Goal: Task Accomplishment & Management: Complete application form

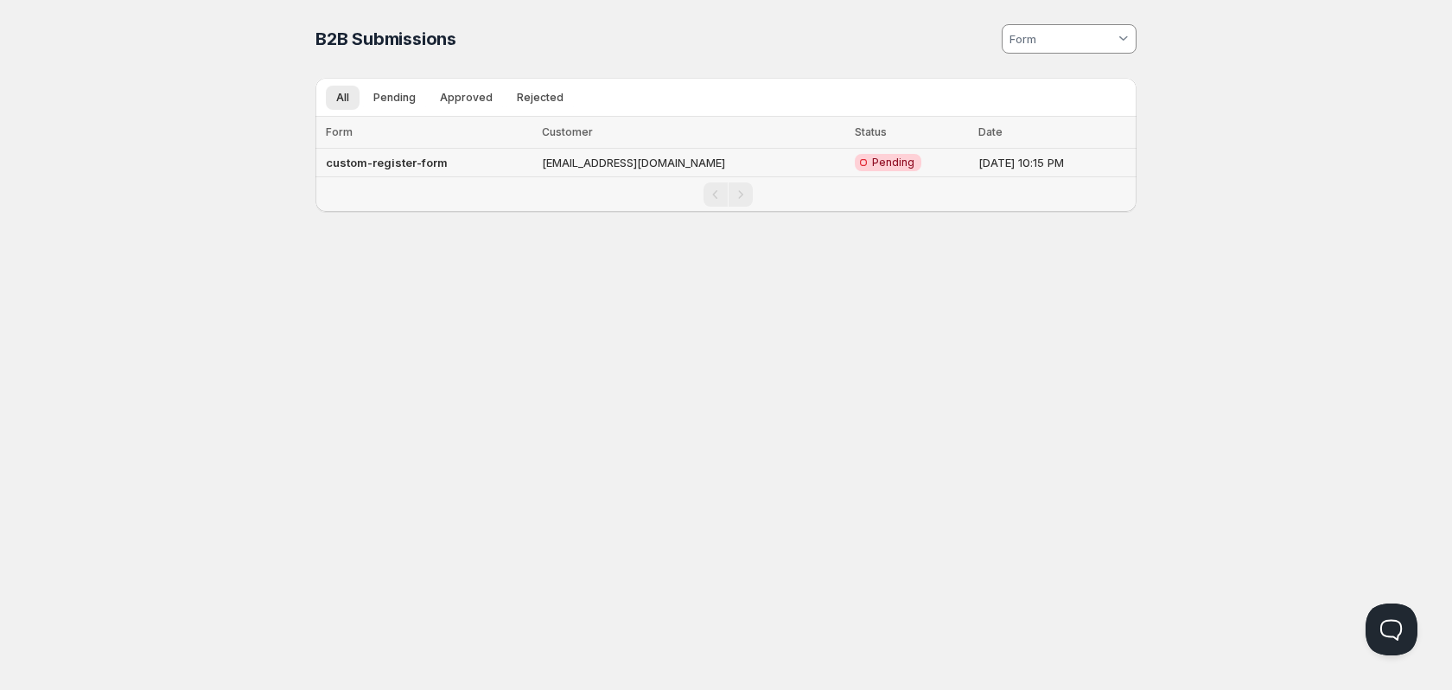
click at [494, 163] on td "custom-register-form" at bounding box center [425, 163] width 221 height 29
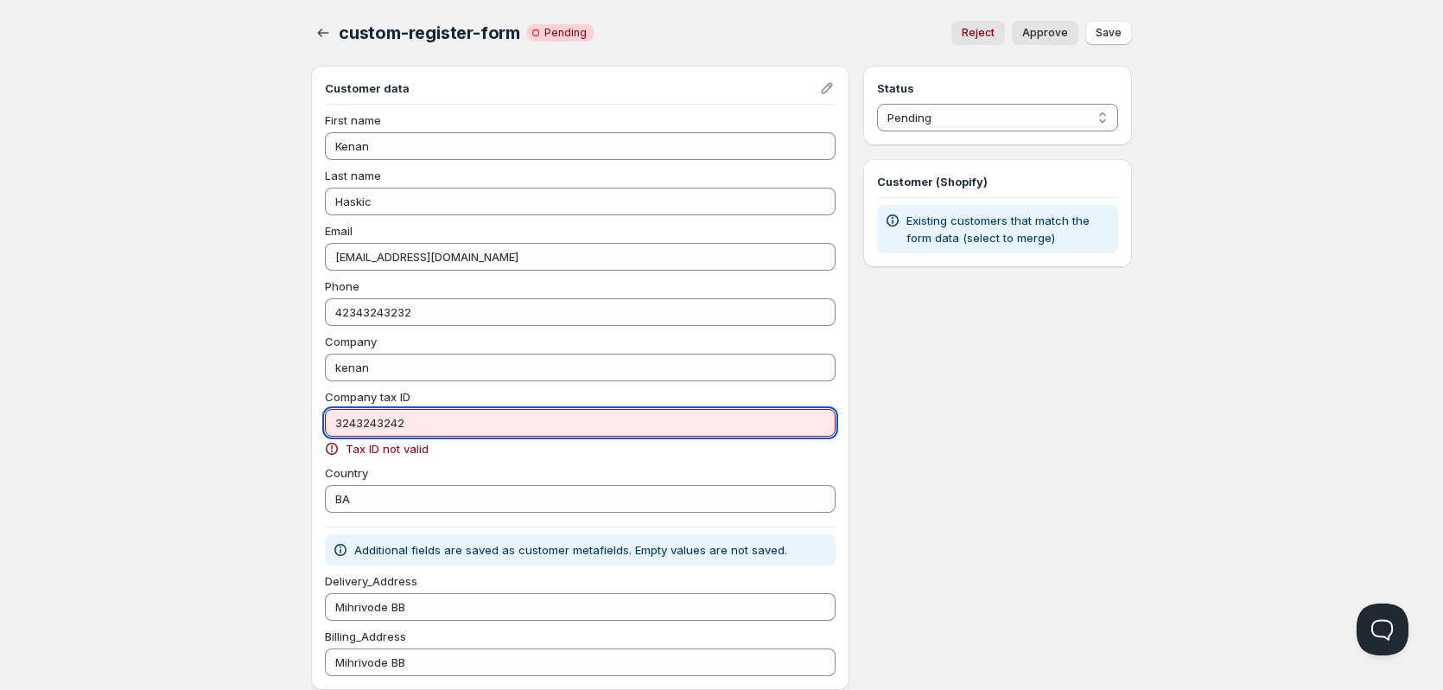
click at [424, 419] on input "3243243242" at bounding box center [580, 423] width 511 height 28
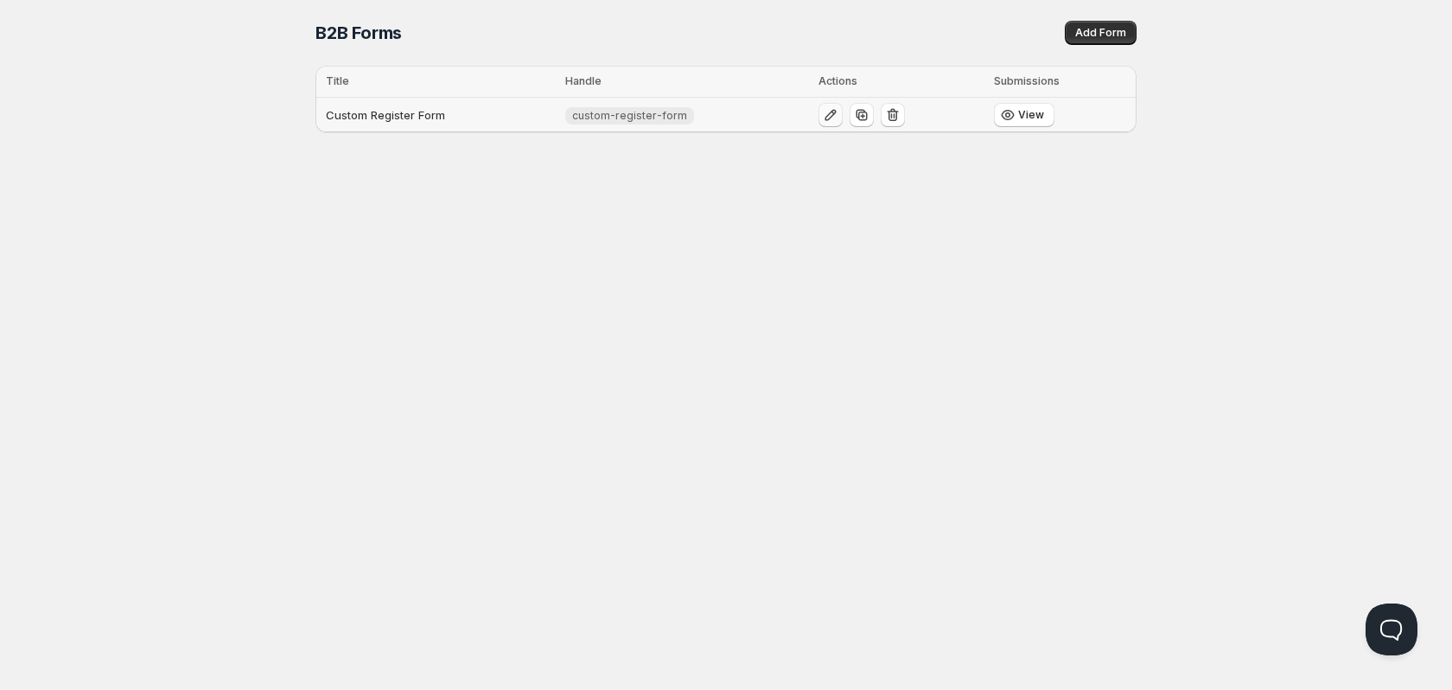
click at [819, 118] on button "button" at bounding box center [831, 115] width 24 height 24
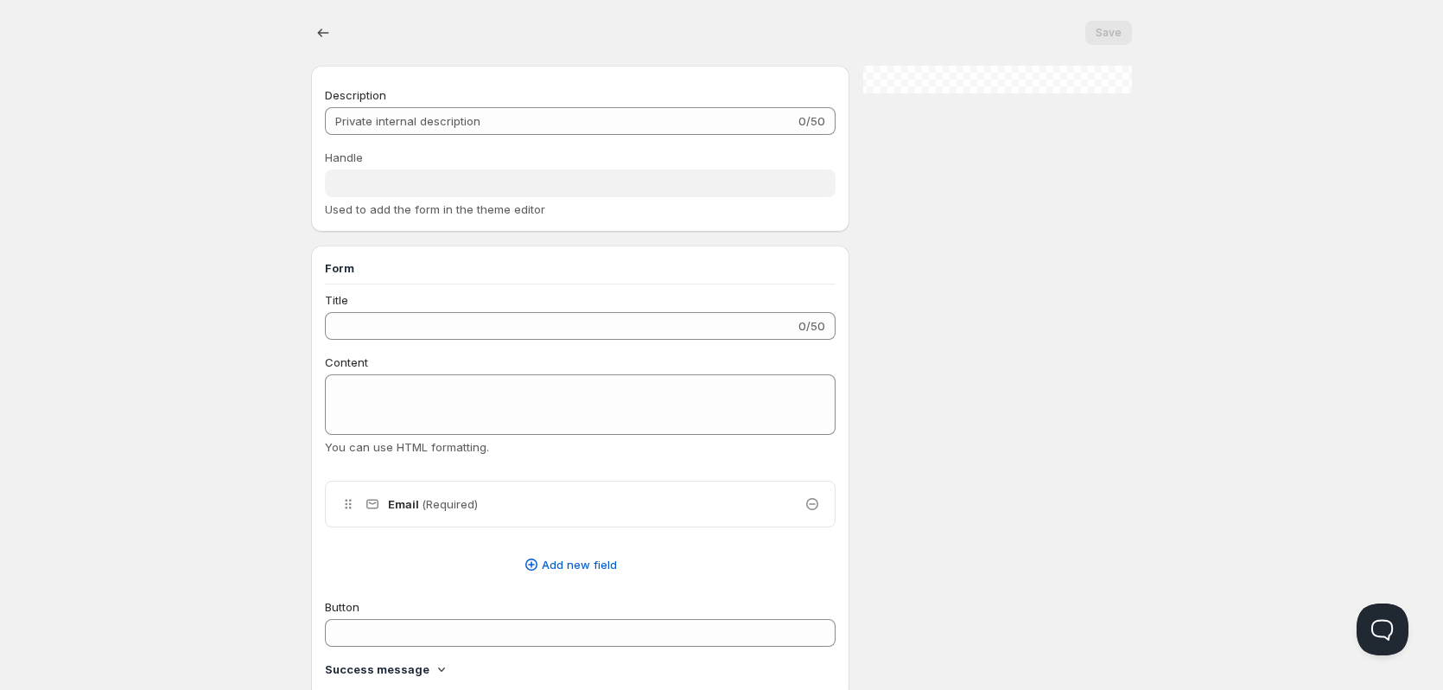
type input "Custom Register Form"
type input "custom-register-form"
type input "Register"
radio input "true"
checkbox input "true"
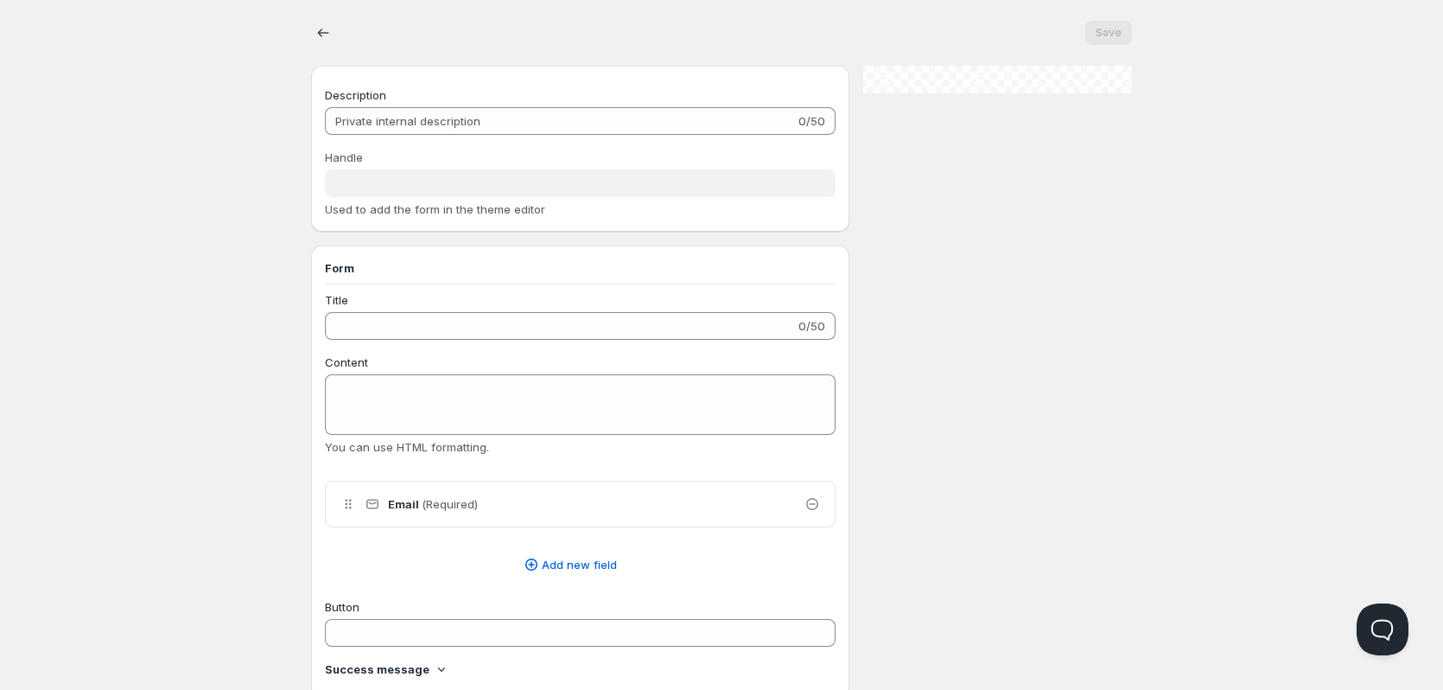
checkbox input "true"
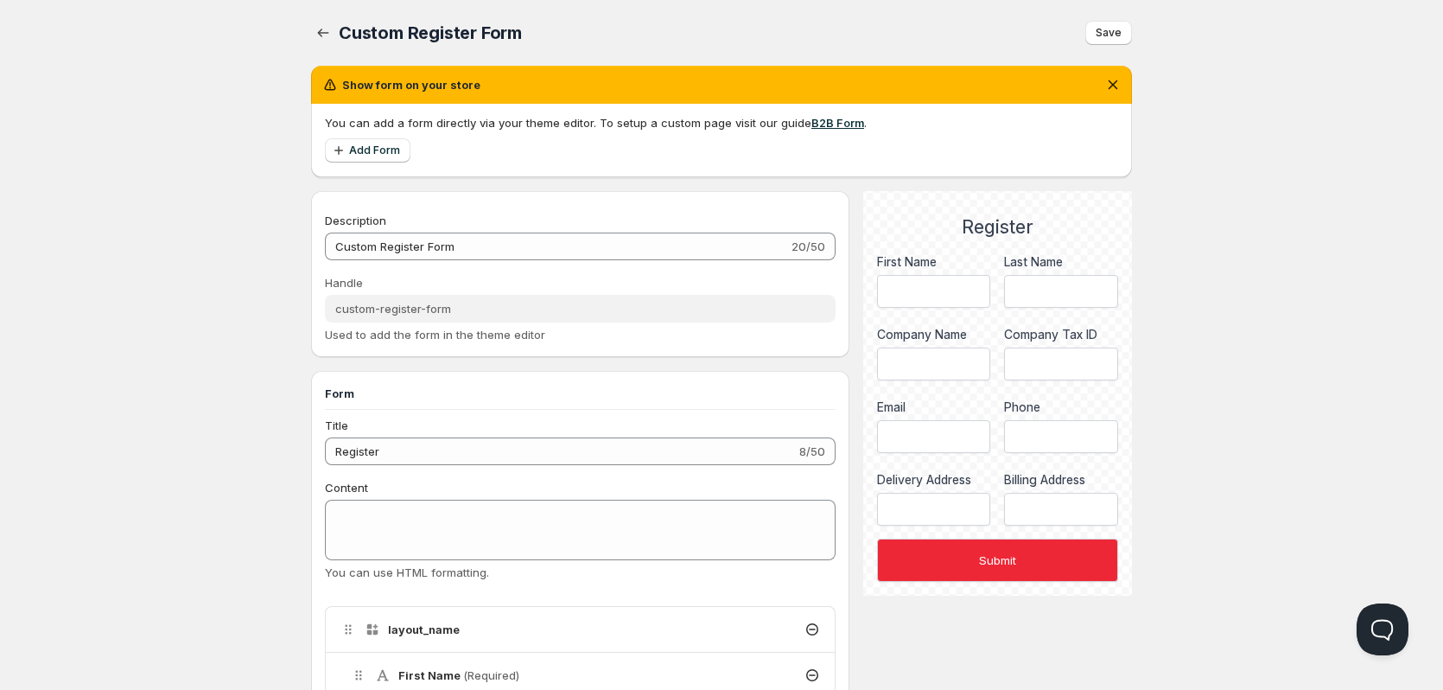
click at [826, 124] on link "B2B Form" at bounding box center [838, 123] width 53 height 14
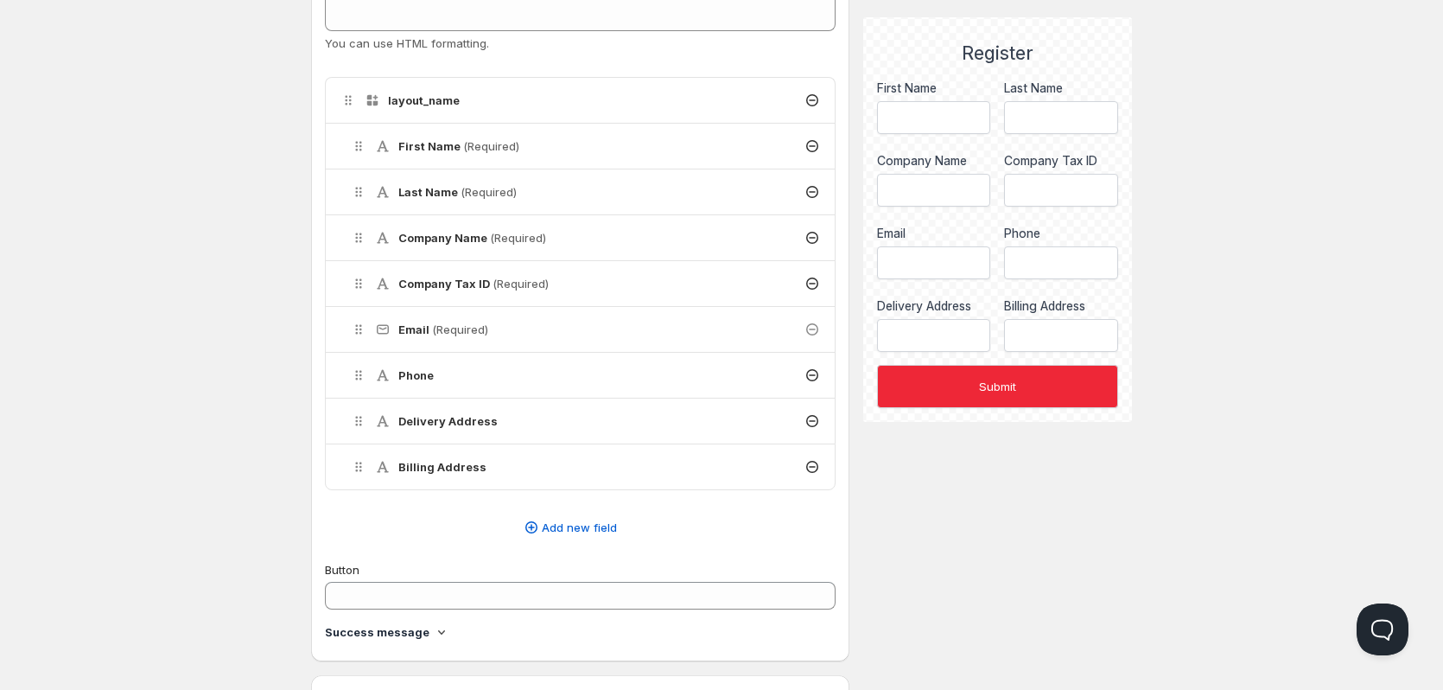
scroll to position [605, 0]
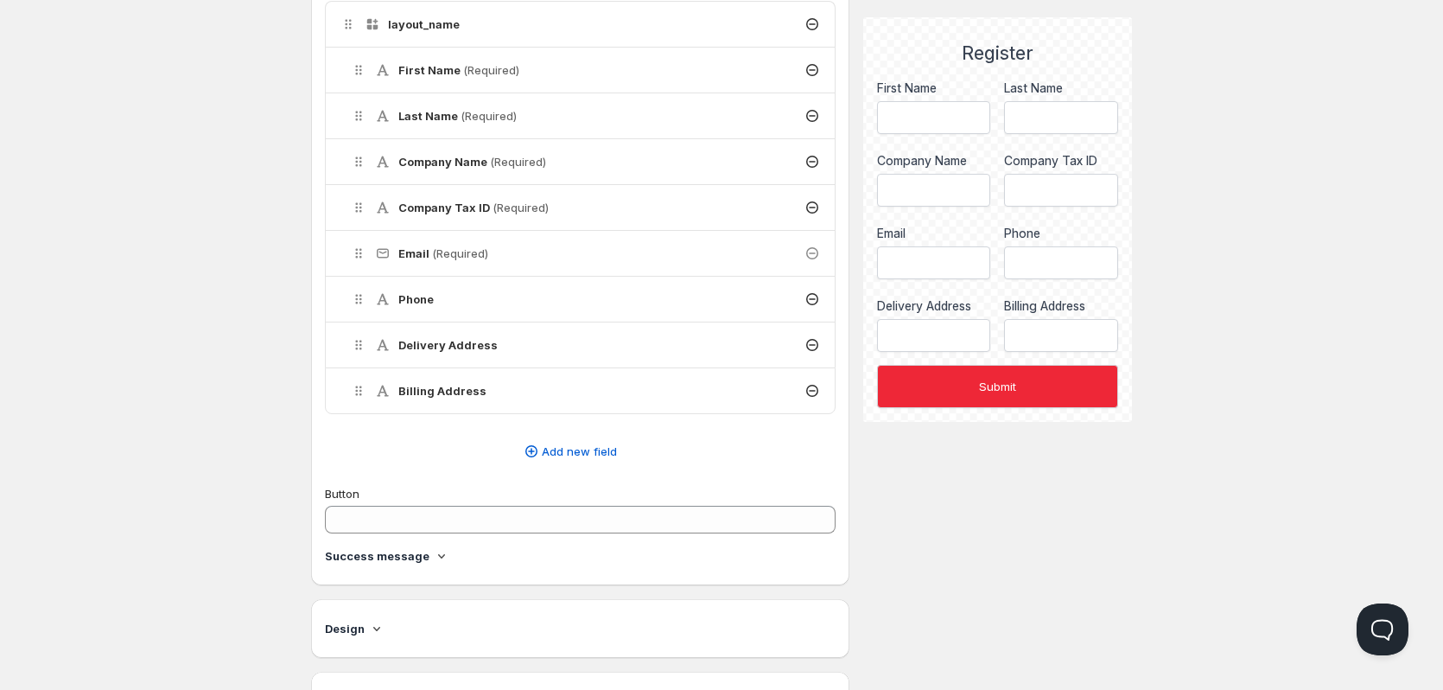
click at [946, 377] on button "Submit" at bounding box center [997, 386] width 241 height 43
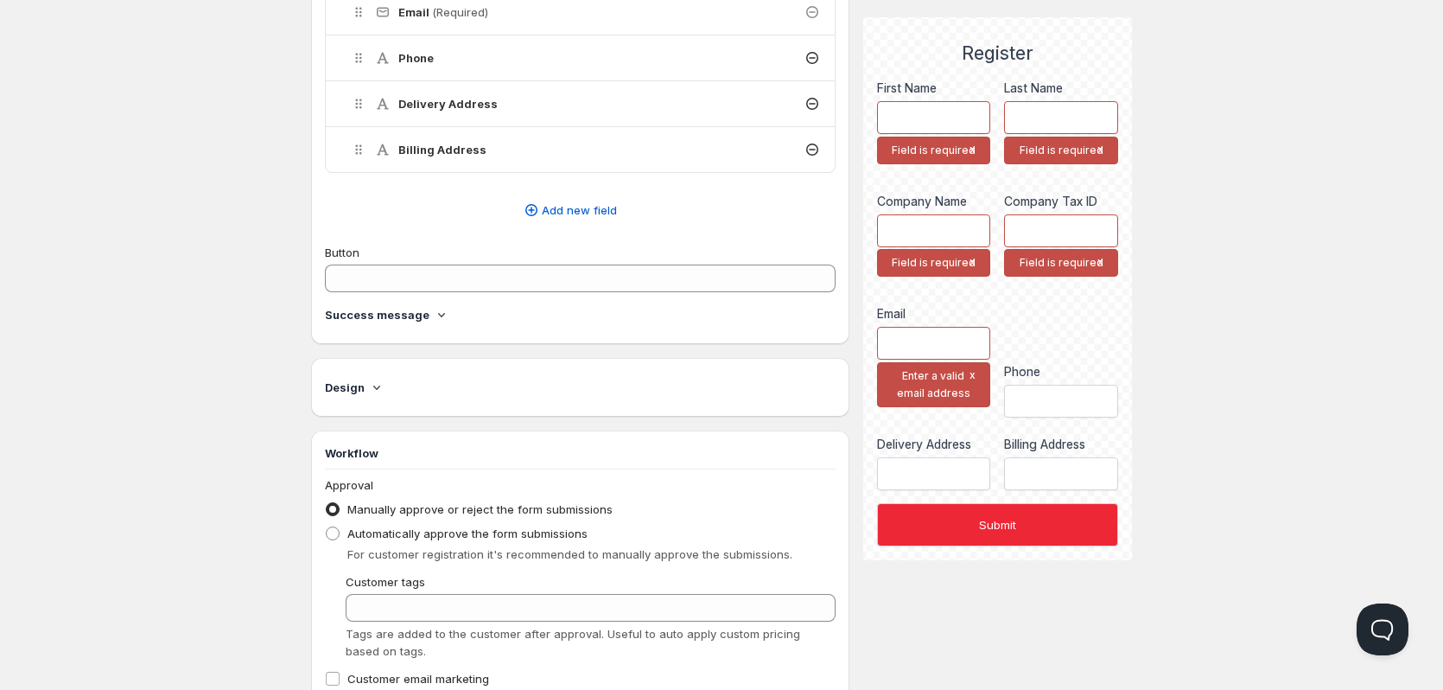
scroll to position [798, 0]
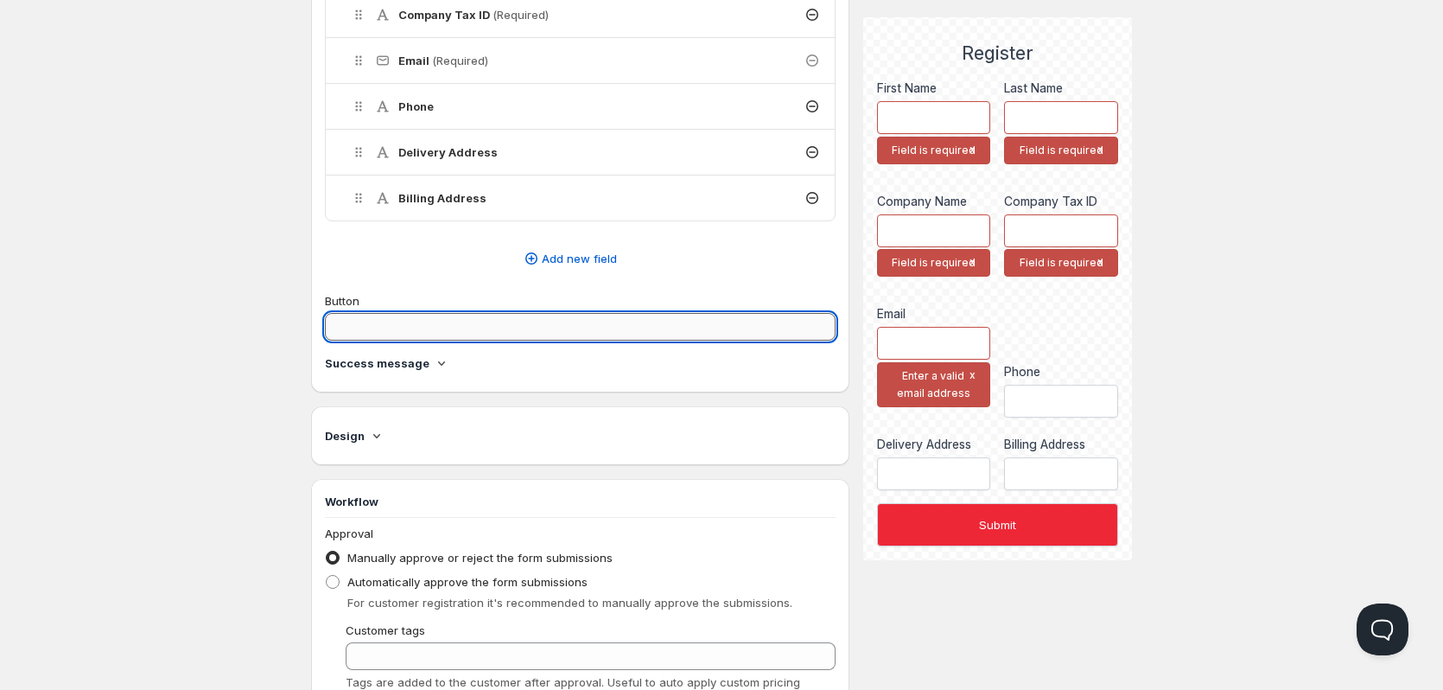
click at [449, 315] on input "Button" at bounding box center [580, 327] width 511 height 28
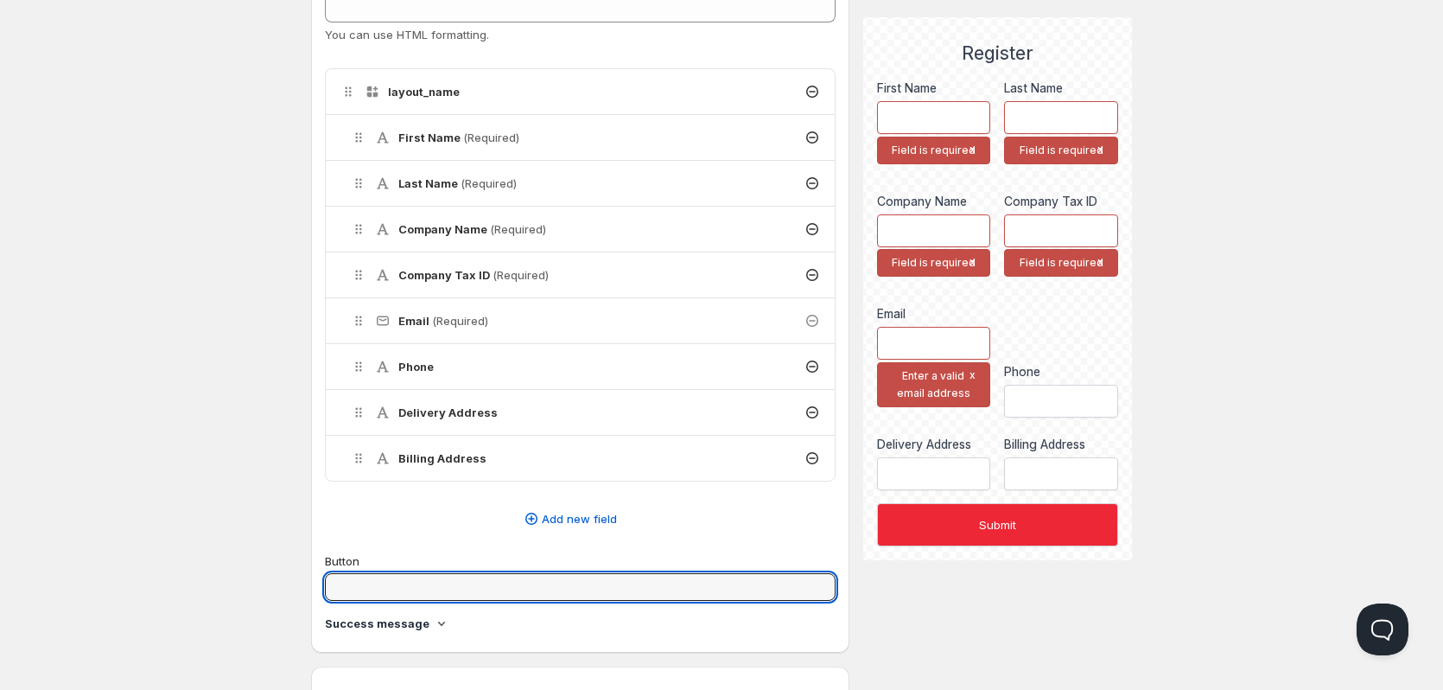
scroll to position [711, 0]
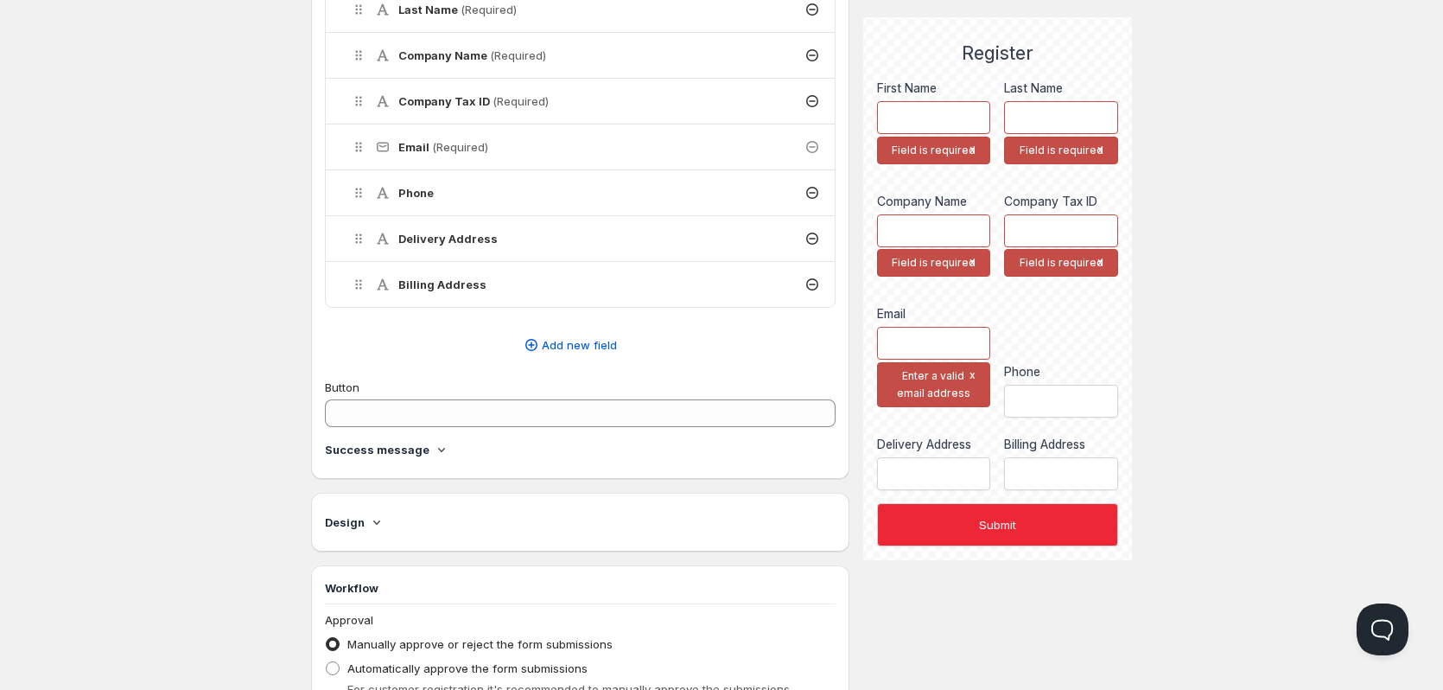
scroll to position [1, 0]
